Goal: Communication & Community: Answer question/provide support

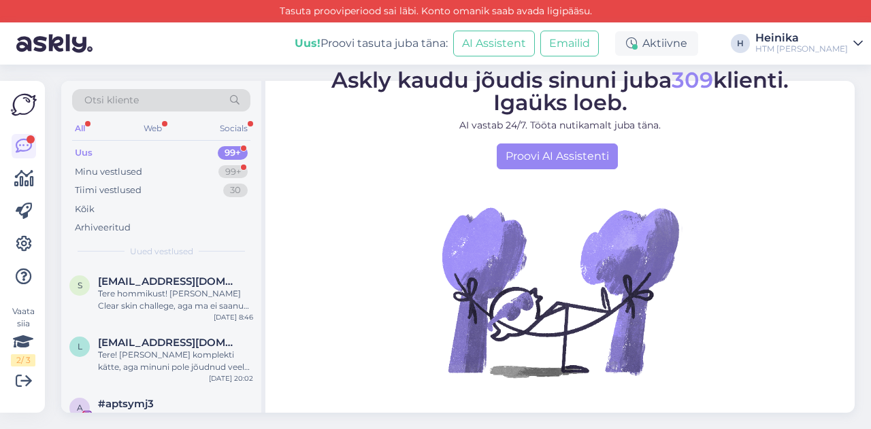
click at [110, 146] on div "Uus 99+" at bounding box center [161, 153] width 178 height 19
click at [160, 124] on div "Web" at bounding box center [153, 129] width 24 height 18
click at [82, 127] on div "All" at bounding box center [80, 129] width 16 height 18
click at [99, 156] on div "Uus 99+" at bounding box center [161, 153] width 178 height 19
click at [152, 129] on div "Web" at bounding box center [153, 129] width 24 height 18
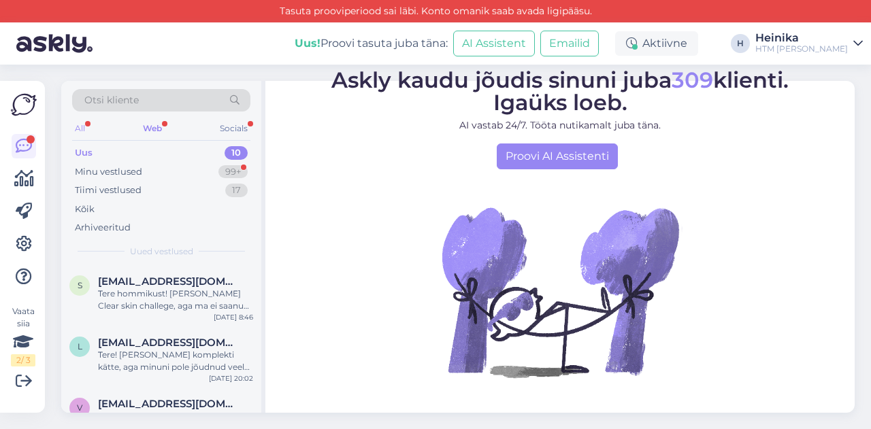
click at [88, 126] on div "All" at bounding box center [80, 129] width 16 height 18
click at [110, 171] on div "Minu vestlused" at bounding box center [108, 172] width 67 height 14
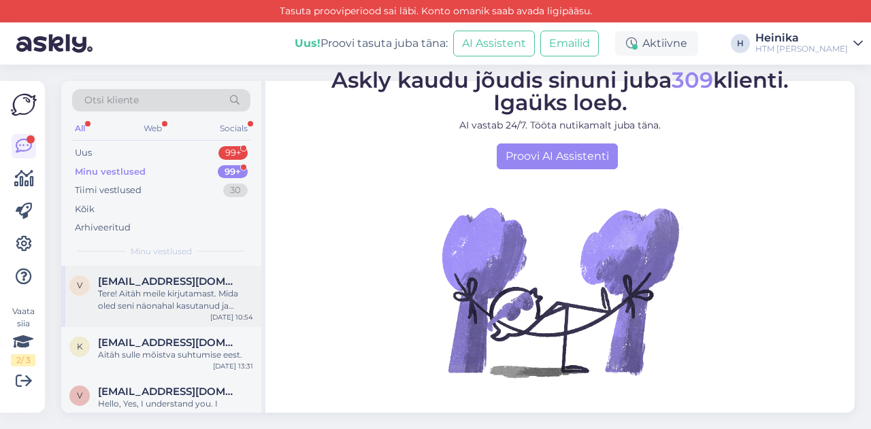
click at [135, 299] on div "Tere! Aitäh meile kirjutamast. Mida oled seni näonahal kasutanud ja kuidas seda…" at bounding box center [175, 300] width 155 height 25
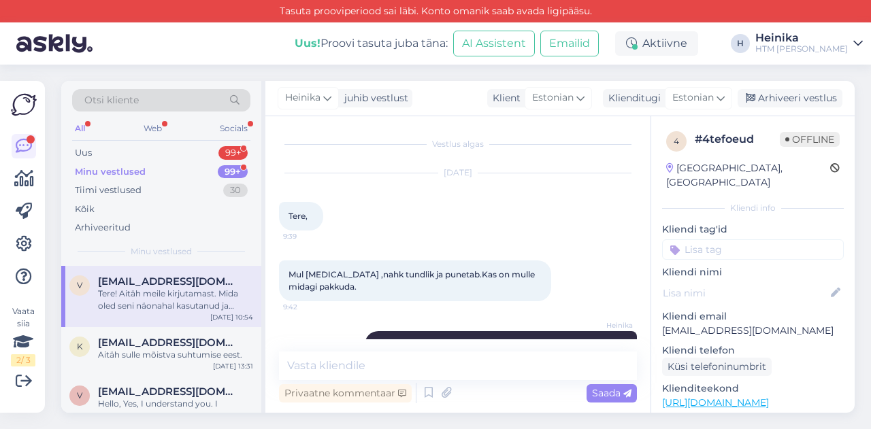
scroll to position [47, 0]
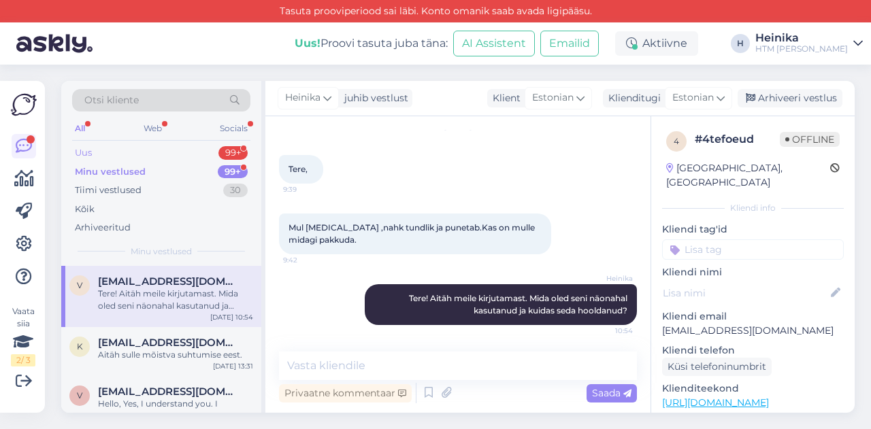
click at [90, 152] on div "Uus" at bounding box center [83, 153] width 17 height 14
